Goal: Task Accomplishment & Management: Complete application form

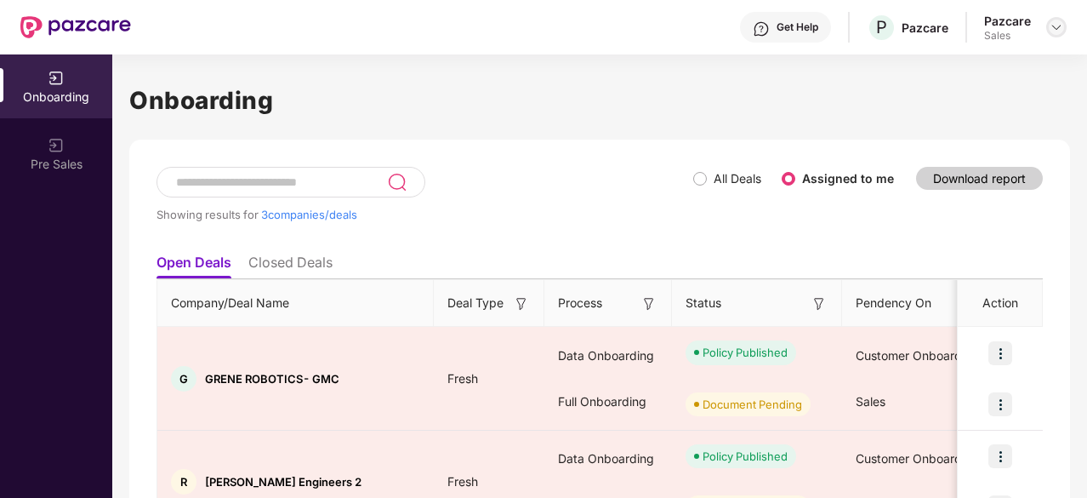
click at [1063, 20] on div at bounding box center [1056, 27] width 20 height 20
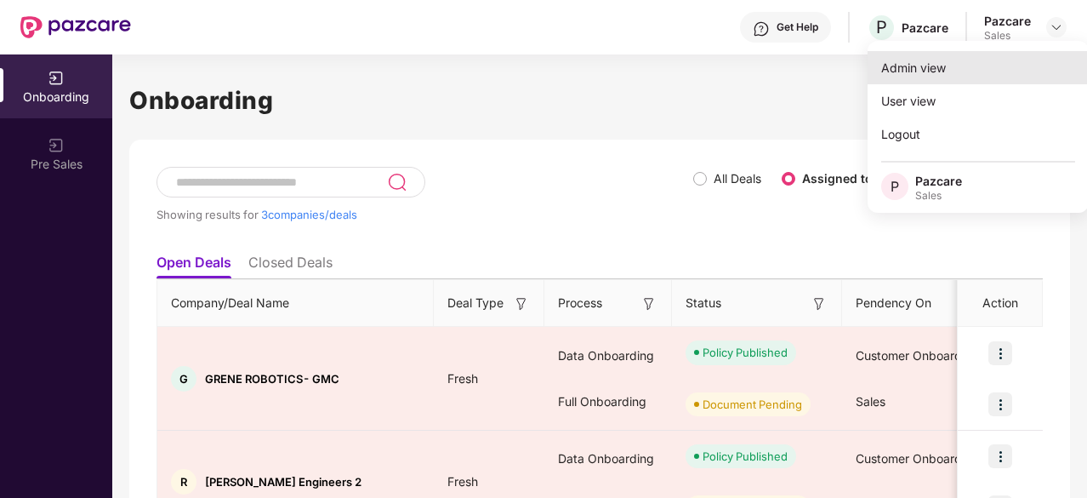
click at [914, 72] on div "Admin view" at bounding box center [978, 67] width 221 height 33
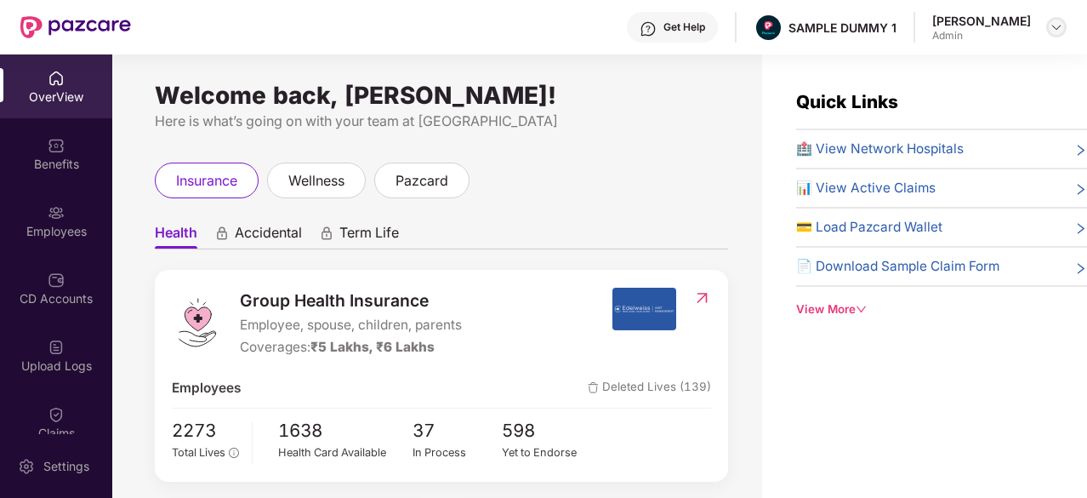
click at [1048, 21] on div at bounding box center [1056, 27] width 20 height 20
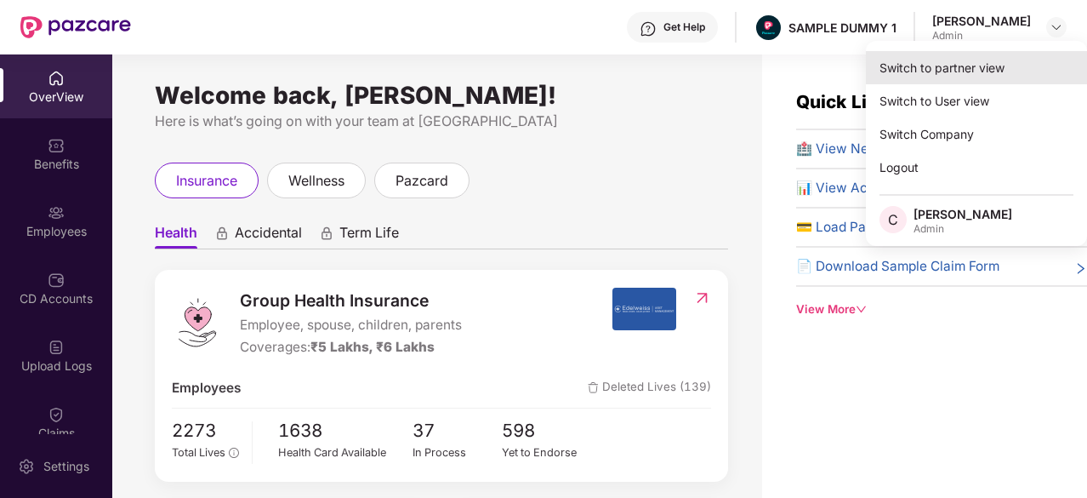
click at [1040, 77] on div "Switch to partner view" at bounding box center [976, 67] width 221 height 33
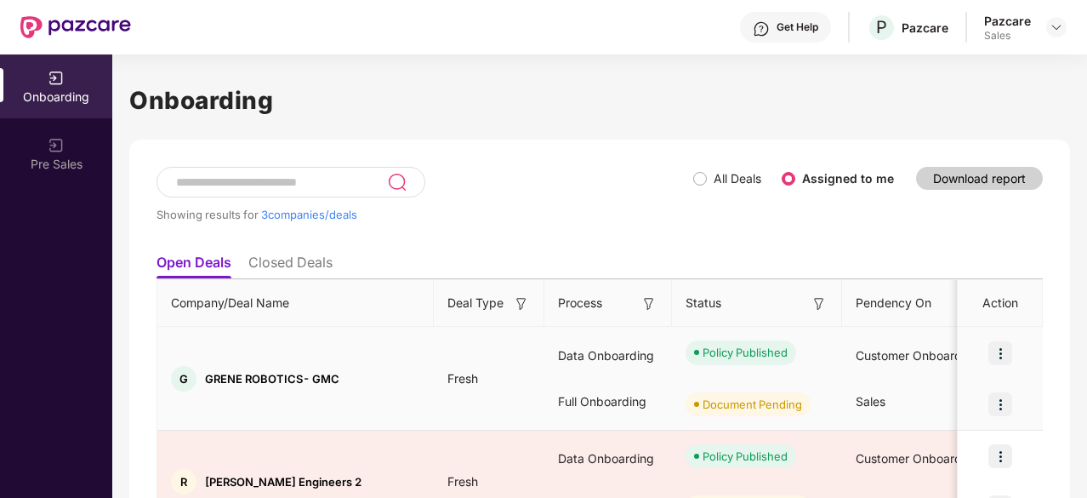
click at [999, 344] on img at bounding box center [1000, 353] width 24 height 24
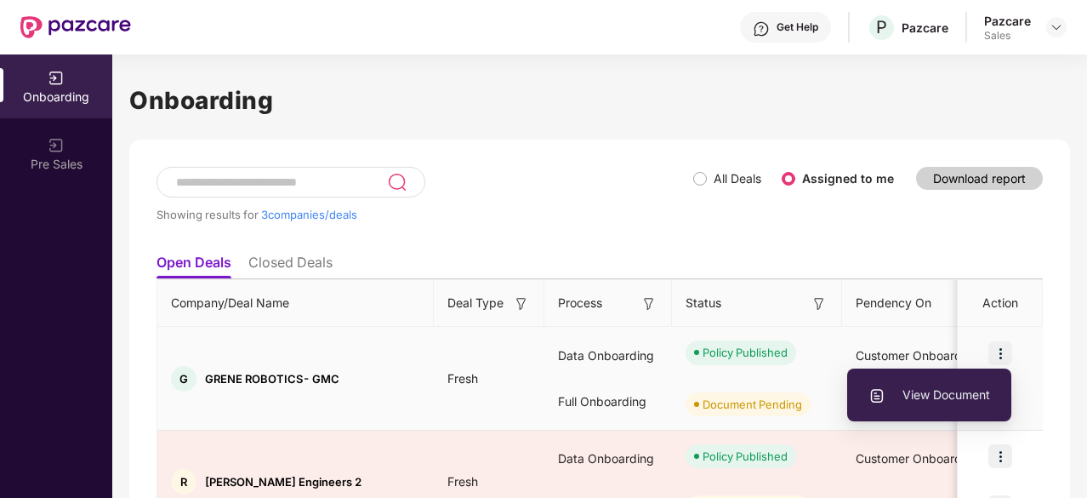
click at [915, 399] on span "View Document" at bounding box center [929, 394] width 122 height 19
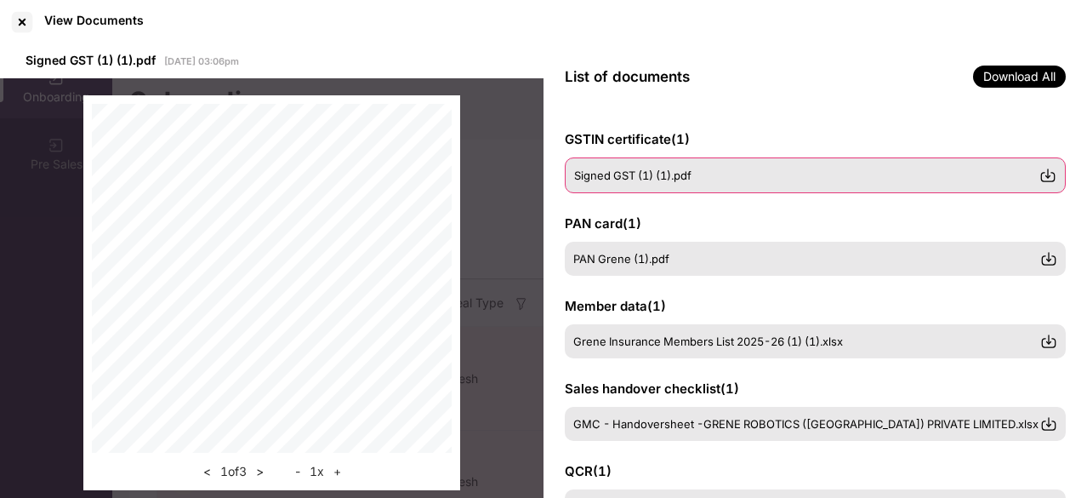
click at [1048, 171] on img at bounding box center [1047, 175] width 17 height 17
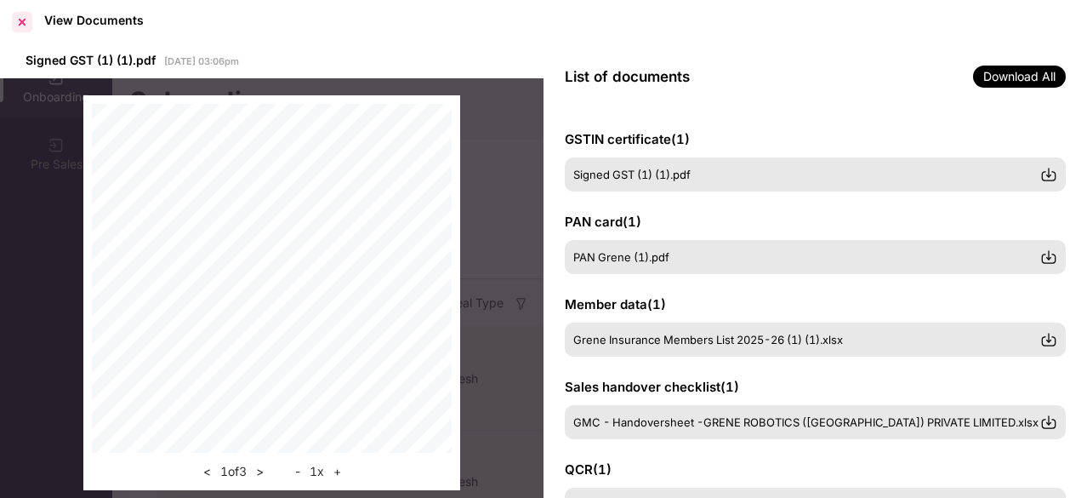
click at [19, 30] on div at bounding box center [22, 22] width 27 height 27
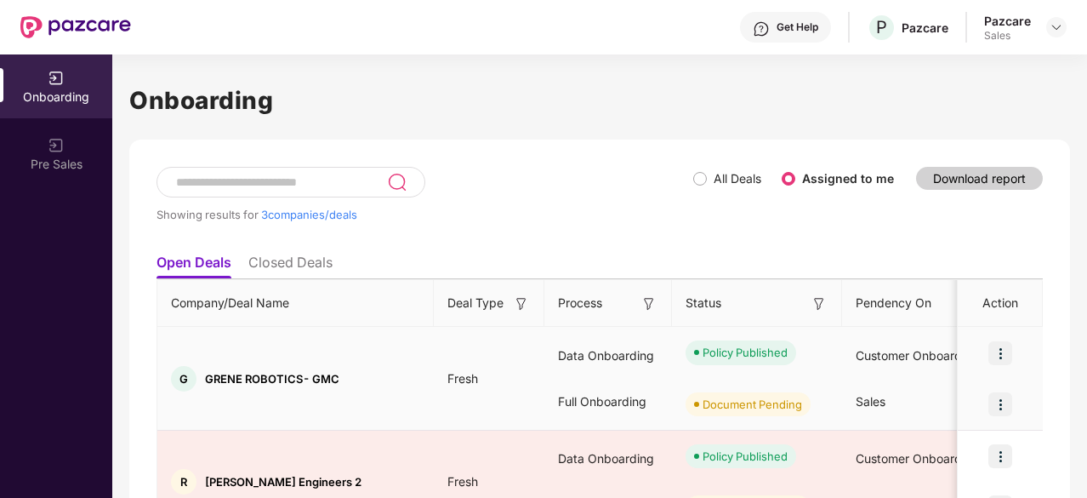
click at [994, 398] on img at bounding box center [1000, 404] width 24 height 24
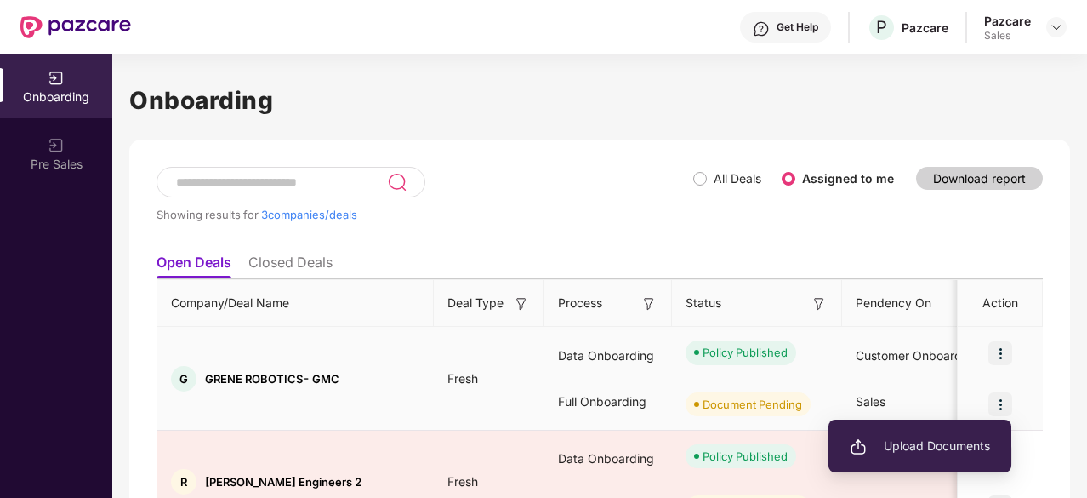
click at [931, 453] on span "Upload Documents" at bounding box center [920, 445] width 140 height 19
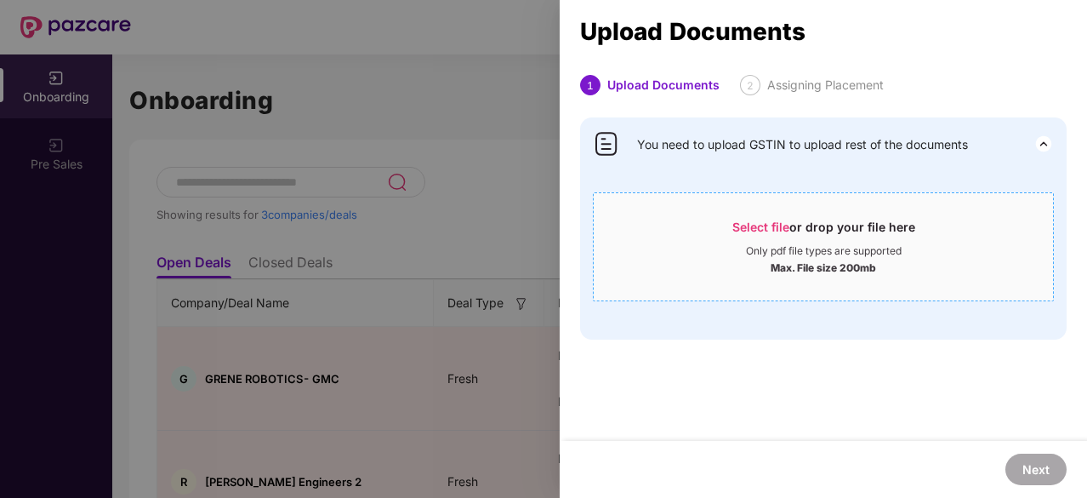
click at [777, 215] on span "Select file or drop your file here Only pdf file types are supported Max. File …" at bounding box center [823, 247] width 459 height 82
click at [751, 227] on span "Select file" at bounding box center [760, 226] width 57 height 14
